Goal: Information Seeking & Learning: Check status

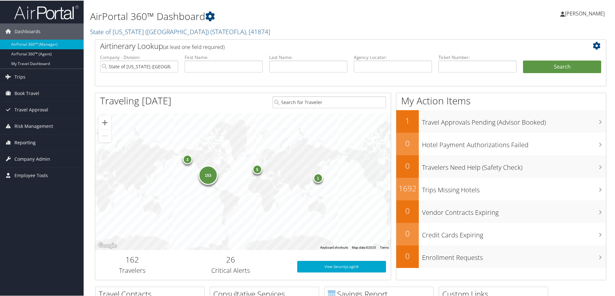
click at [25, 143] on span "Reporting" at bounding box center [24, 142] width 21 height 16
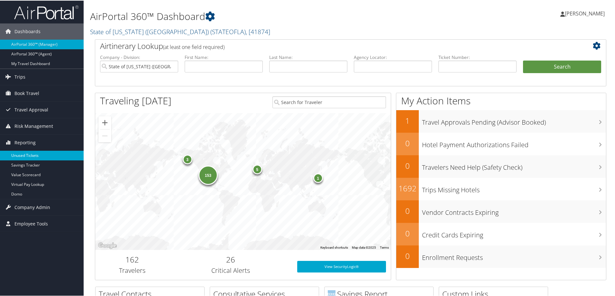
click at [28, 156] on link "Unused Tickets" at bounding box center [42, 155] width 84 height 10
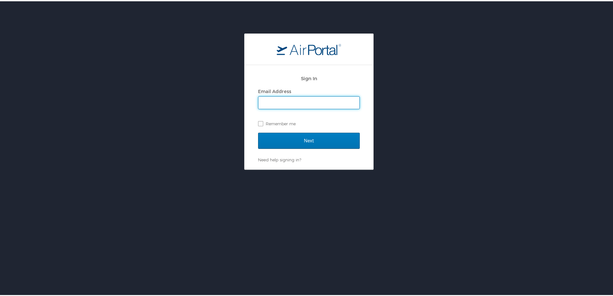
type input "jessica.girard@cbtravel.com"
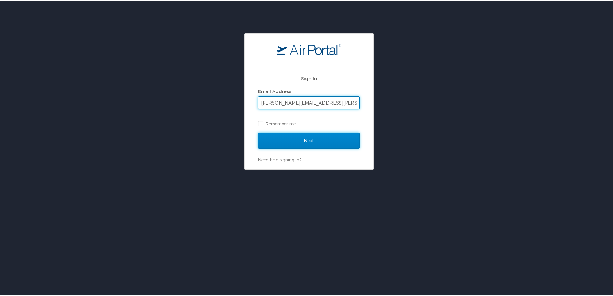
click at [317, 137] on input "Next" at bounding box center [309, 139] width 102 height 16
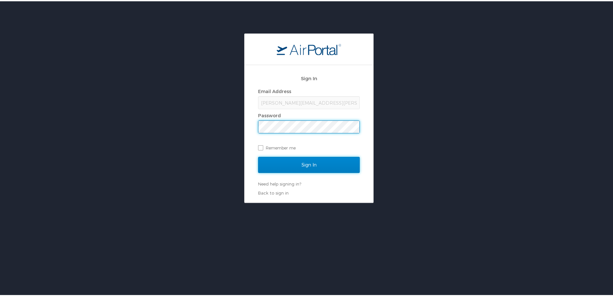
click at [294, 160] on input "Sign In" at bounding box center [309, 163] width 102 height 16
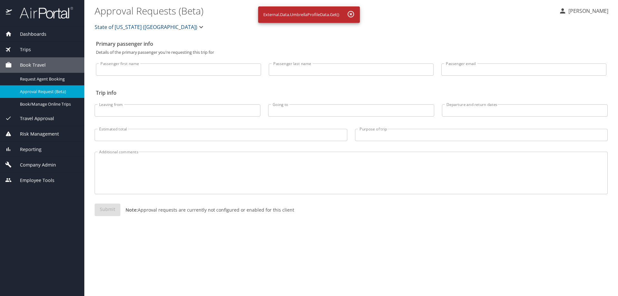
click at [34, 149] on span "Reporting" at bounding box center [27, 149] width 30 height 7
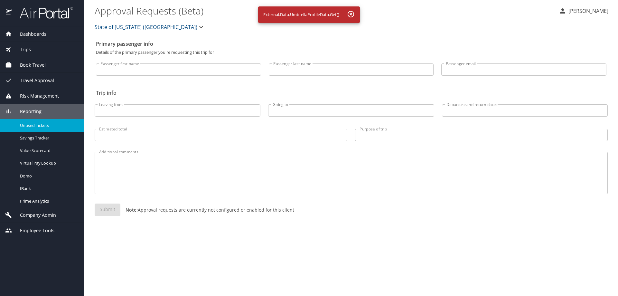
click at [43, 126] on span "Unused Tickets" at bounding box center [48, 125] width 57 height 6
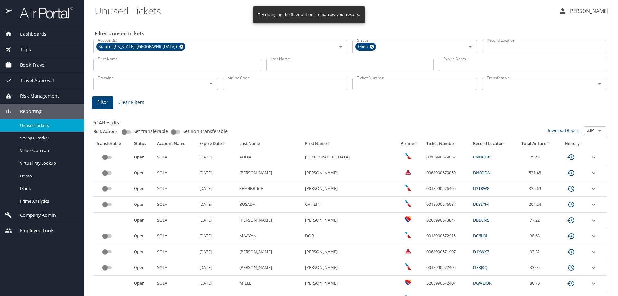
click at [298, 65] on input "Last Name" at bounding box center [350, 65] width 168 height 12
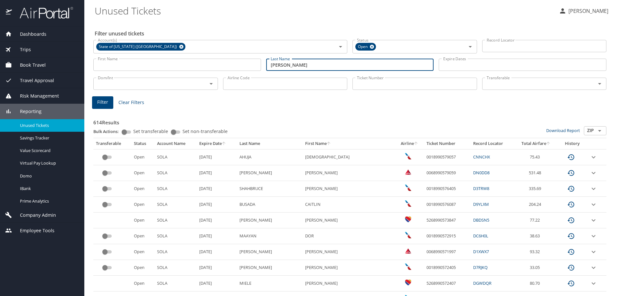
type input "[PERSON_NAME]"
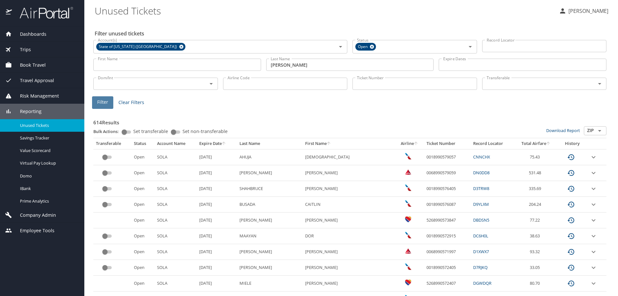
click at [97, 100] on span "Filter" at bounding box center [102, 102] width 11 height 8
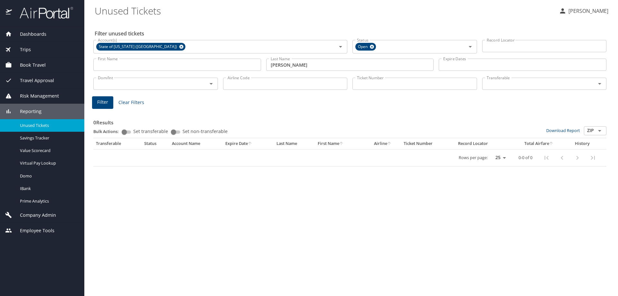
click at [145, 61] on input "First Name" at bounding box center [177, 65] width 168 height 12
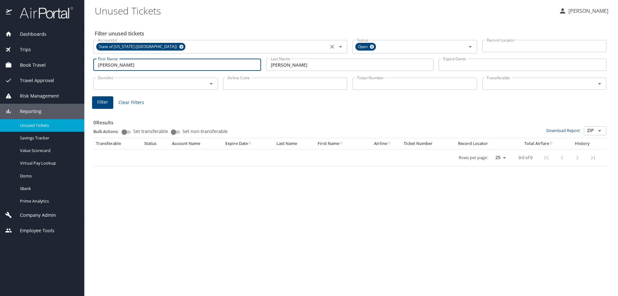
click at [179, 46] on icon at bounding box center [181, 47] width 4 height 4
type input "[PERSON_NAME]"
click at [101, 102] on span "Filter" at bounding box center [102, 102] width 11 height 8
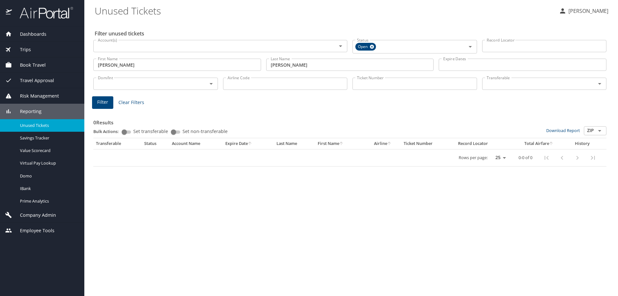
click at [505, 45] on input "Record Locator" at bounding box center [544, 46] width 124 height 12
paste input "C73LFR"
type input "C73LFR"
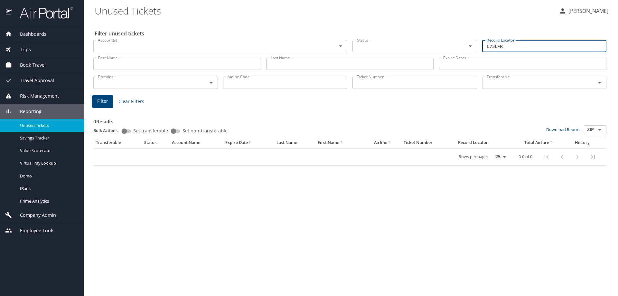
click at [101, 101] on span "Filter" at bounding box center [102, 101] width 11 height 8
drag, startPoint x: 508, startPoint y: 47, endPoint x: 442, endPoint y: 47, distance: 65.9
click at [442, 47] on div "Account(s) Account(s) Status Status Record Locator C73LFR Record Locator" at bounding box center [350, 46] width 518 height 22
paste input "7TT5"
click at [98, 100] on span "Filter" at bounding box center [102, 101] width 11 height 8
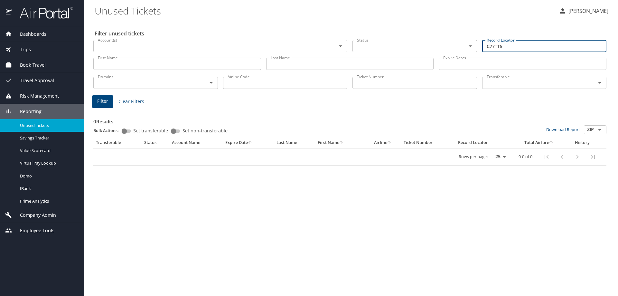
drag, startPoint x: 519, startPoint y: 45, endPoint x: 348, endPoint y: 51, distance: 170.6
click at [348, 51] on div "Account(s) Account(s) Status Status Record Locator C77TT5 Record Locator" at bounding box center [350, 46] width 518 height 22
paste input "J2D7Q"
type input "CJ2D7Q"
click at [96, 102] on button "Filter" at bounding box center [102, 101] width 21 height 13
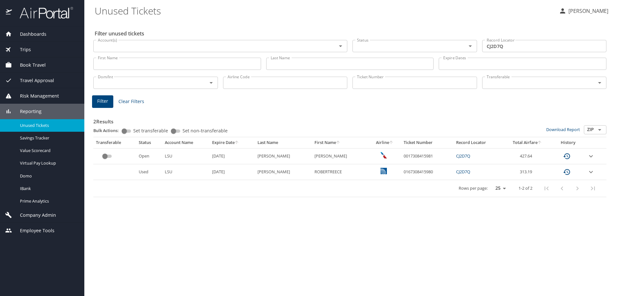
drag, startPoint x: 382, startPoint y: 186, endPoint x: 389, endPoint y: 170, distance: 17.4
click at [382, 186] on div "Rows per page: 25 50 100 1-2 of 2" at bounding box center [348, 188] width 505 height 17
drag, startPoint x: 392, startPoint y: 156, endPoint x: 422, endPoint y: 156, distance: 29.9
click at [422, 156] on td "0017308415981" at bounding box center [427, 156] width 52 height 16
copy td "0017308415981"
